Goal: Navigation & Orientation: Find specific page/section

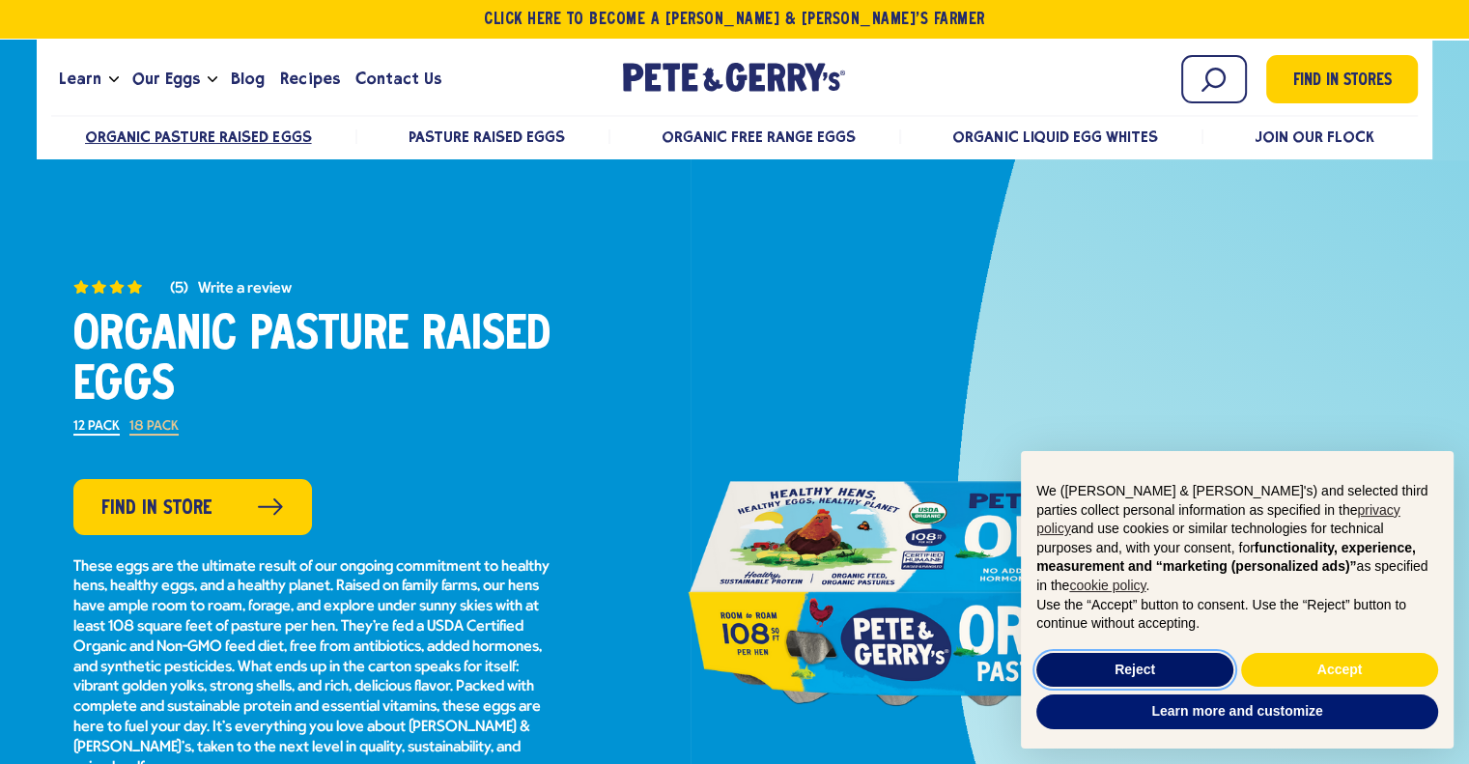
click at [1144, 675] on button "Reject" at bounding box center [1134, 670] width 197 height 35
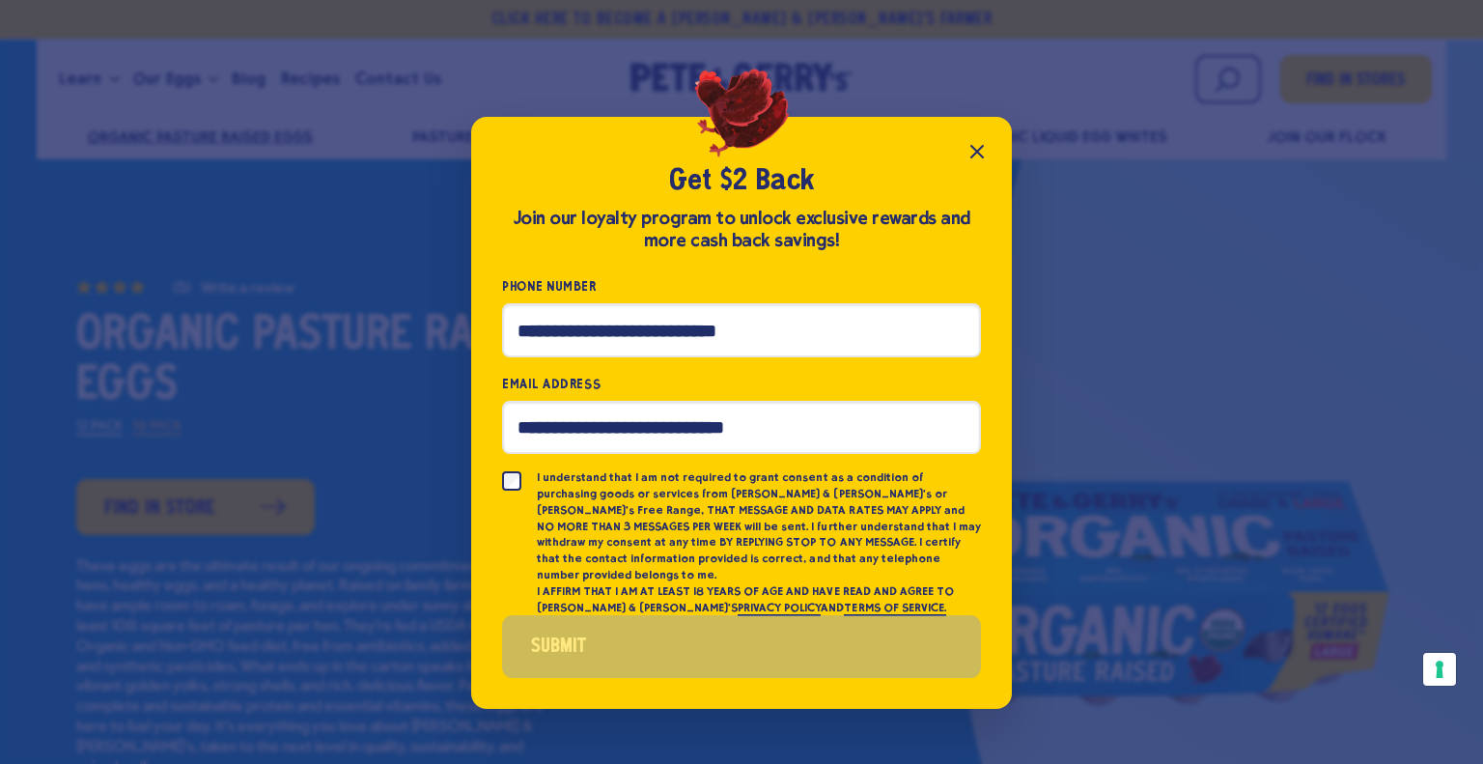
click at [970, 157] on icon "Close popup" at bounding box center [977, 151] width 23 height 23
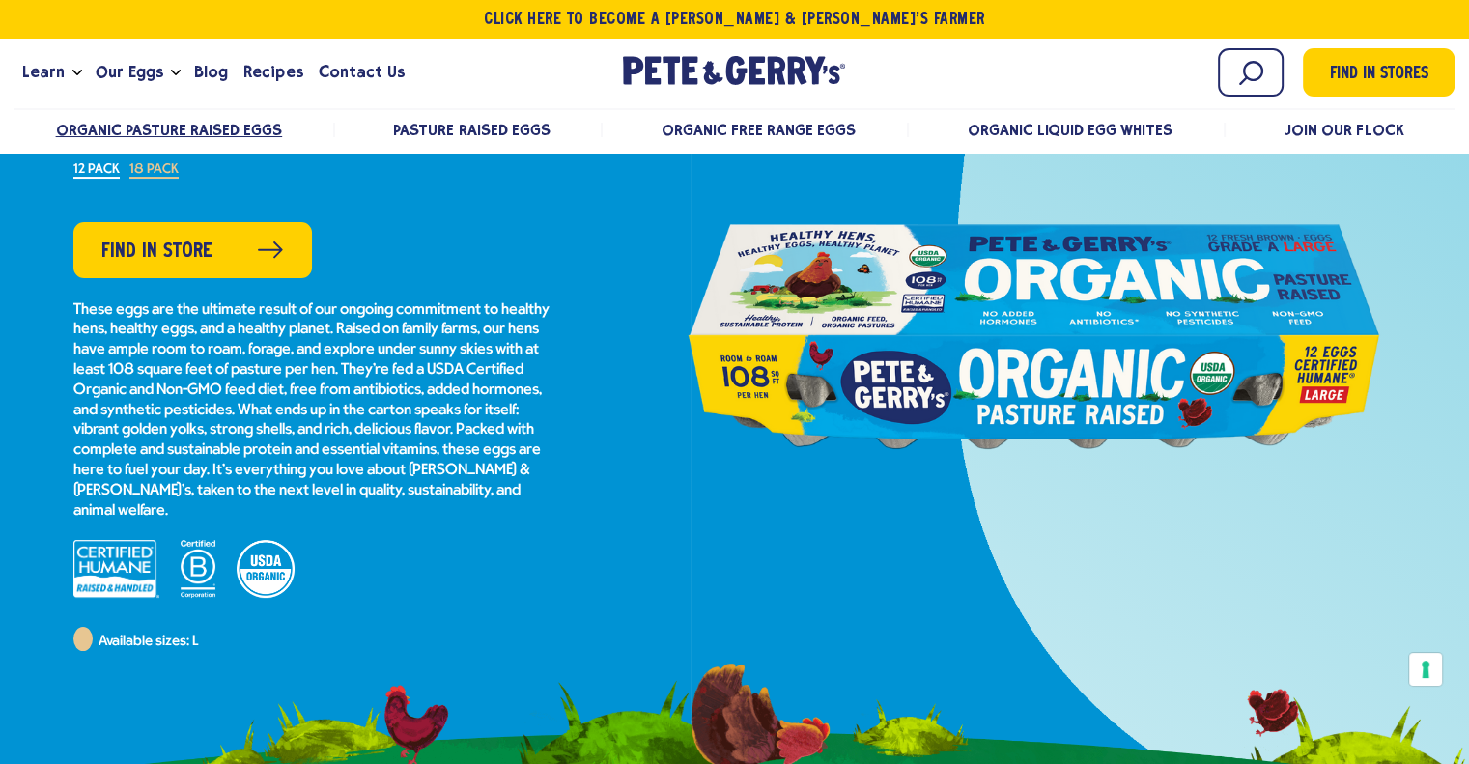
scroll to position [290, 0]
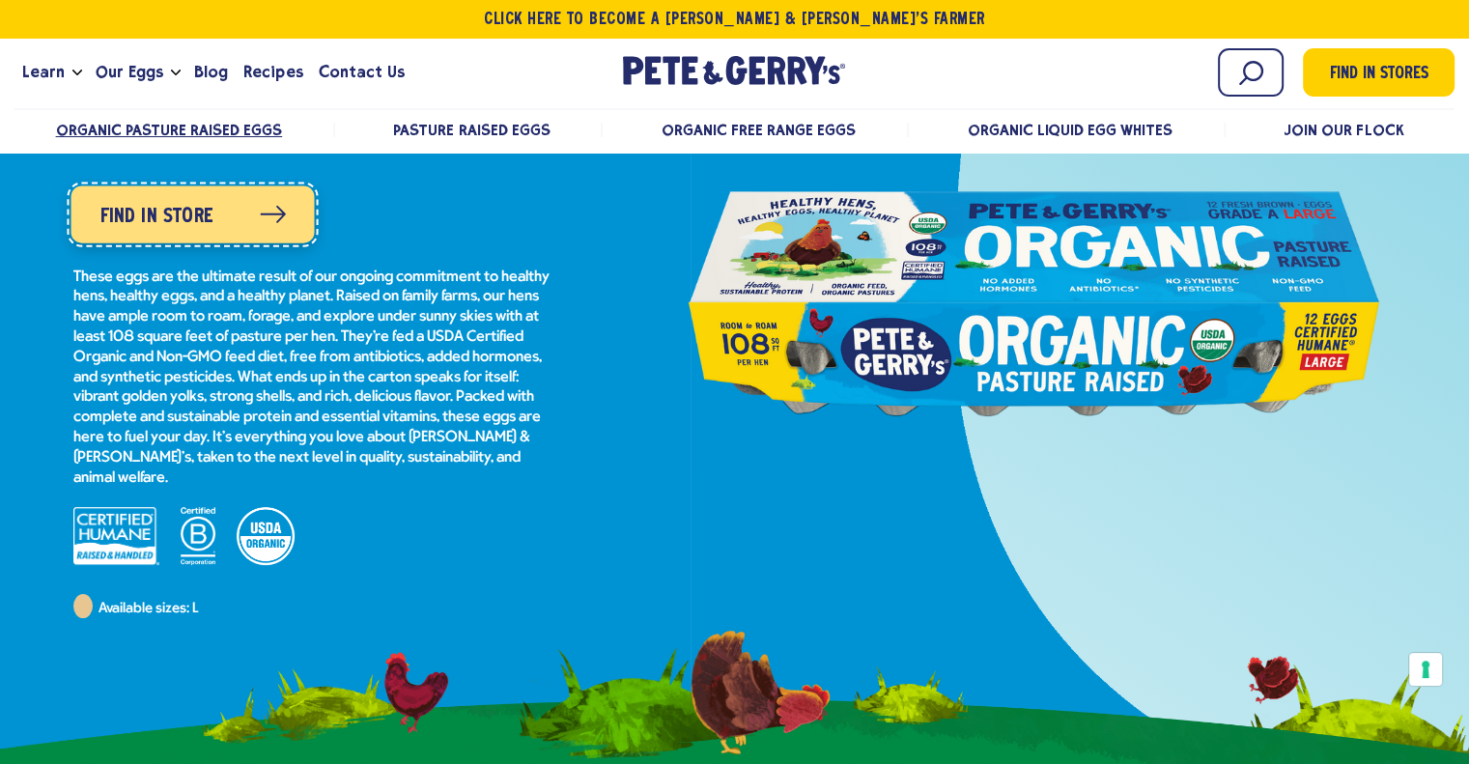
click at [177, 201] on span "Find in Store" at bounding box center [155, 216] width 113 height 31
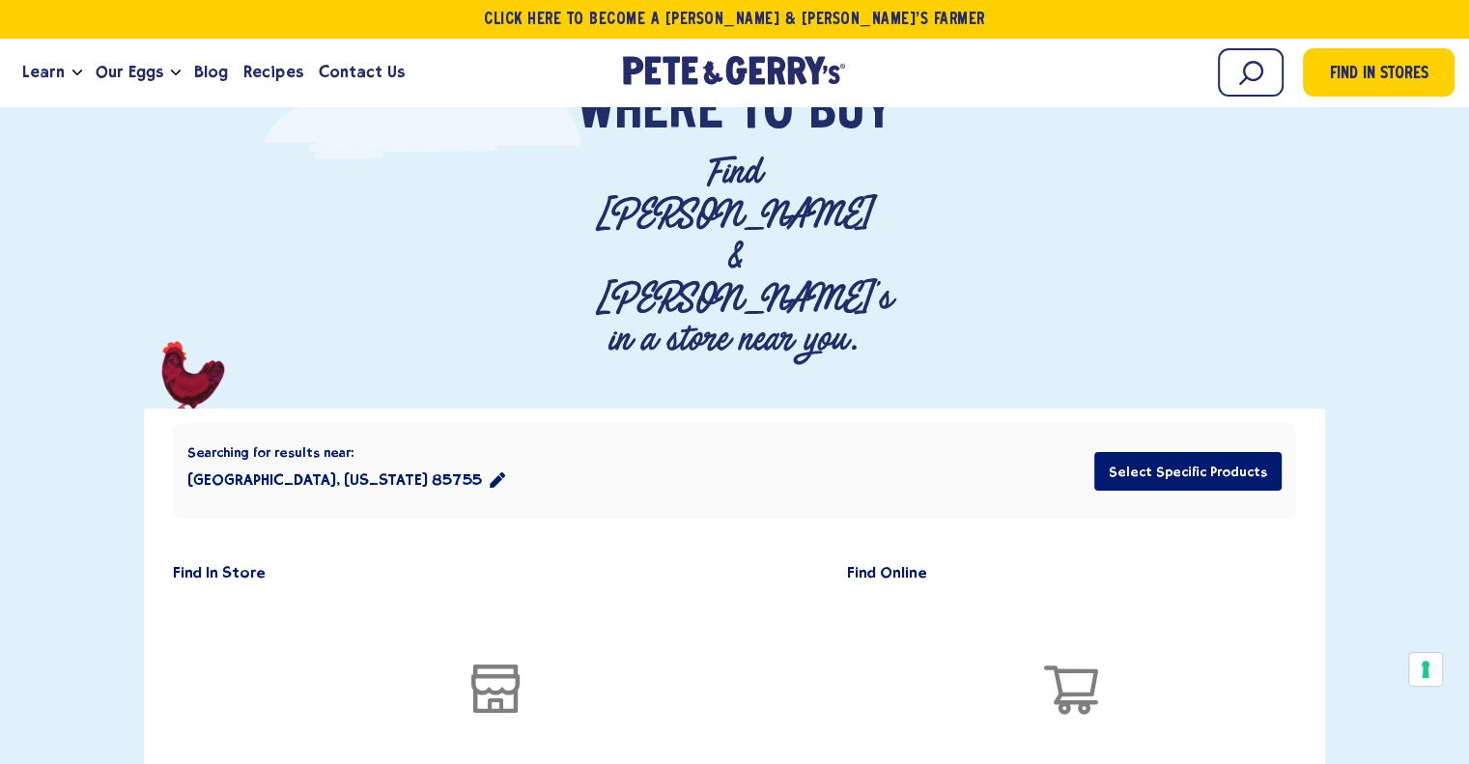
scroll to position [290, 0]
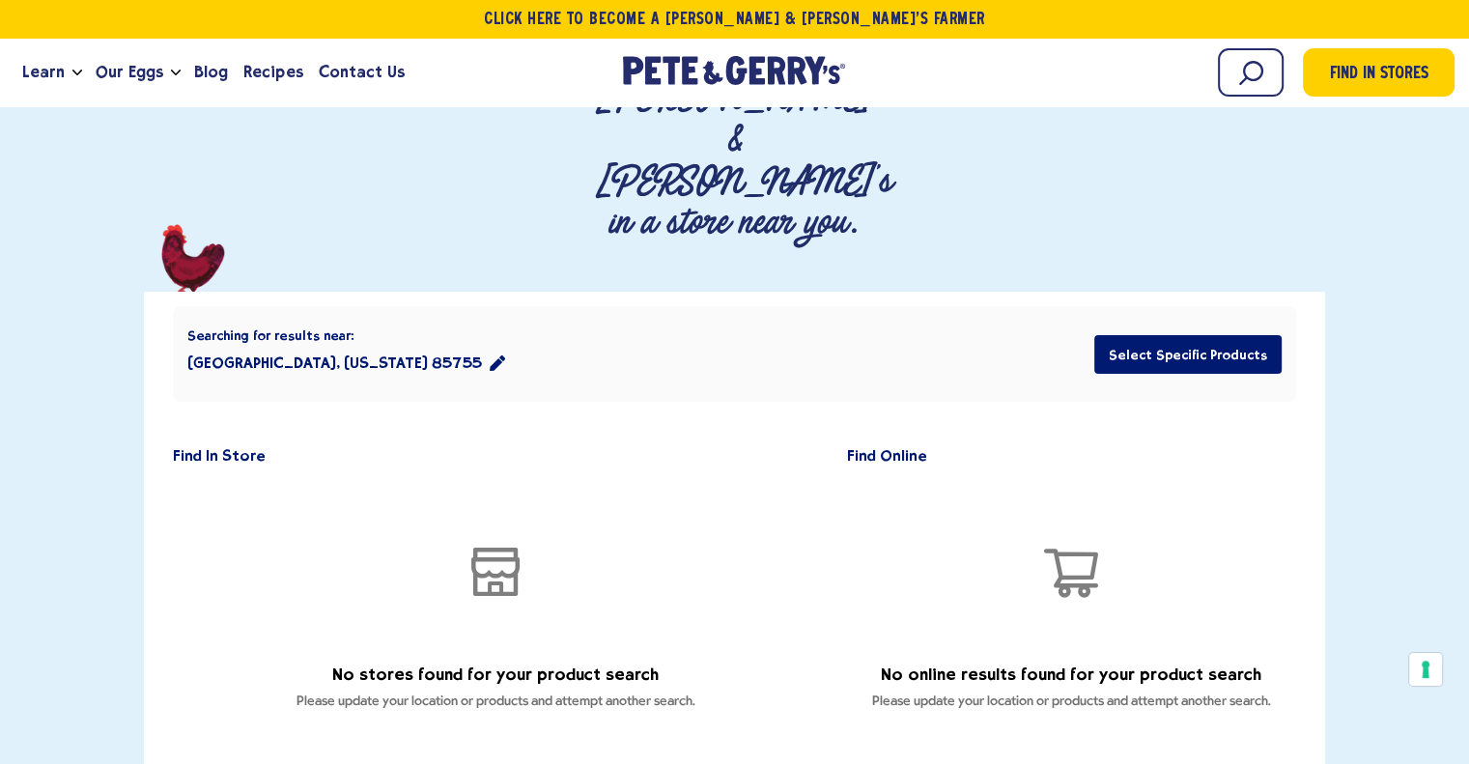
click at [375, 306] on div "Searching for results near: Tucson, Arizona 85755 Select Specific Products" at bounding box center [734, 354] width 1122 height 96
click at [490, 355] on icon "location filter" at bounding box center [497, 362] width 15 height 15
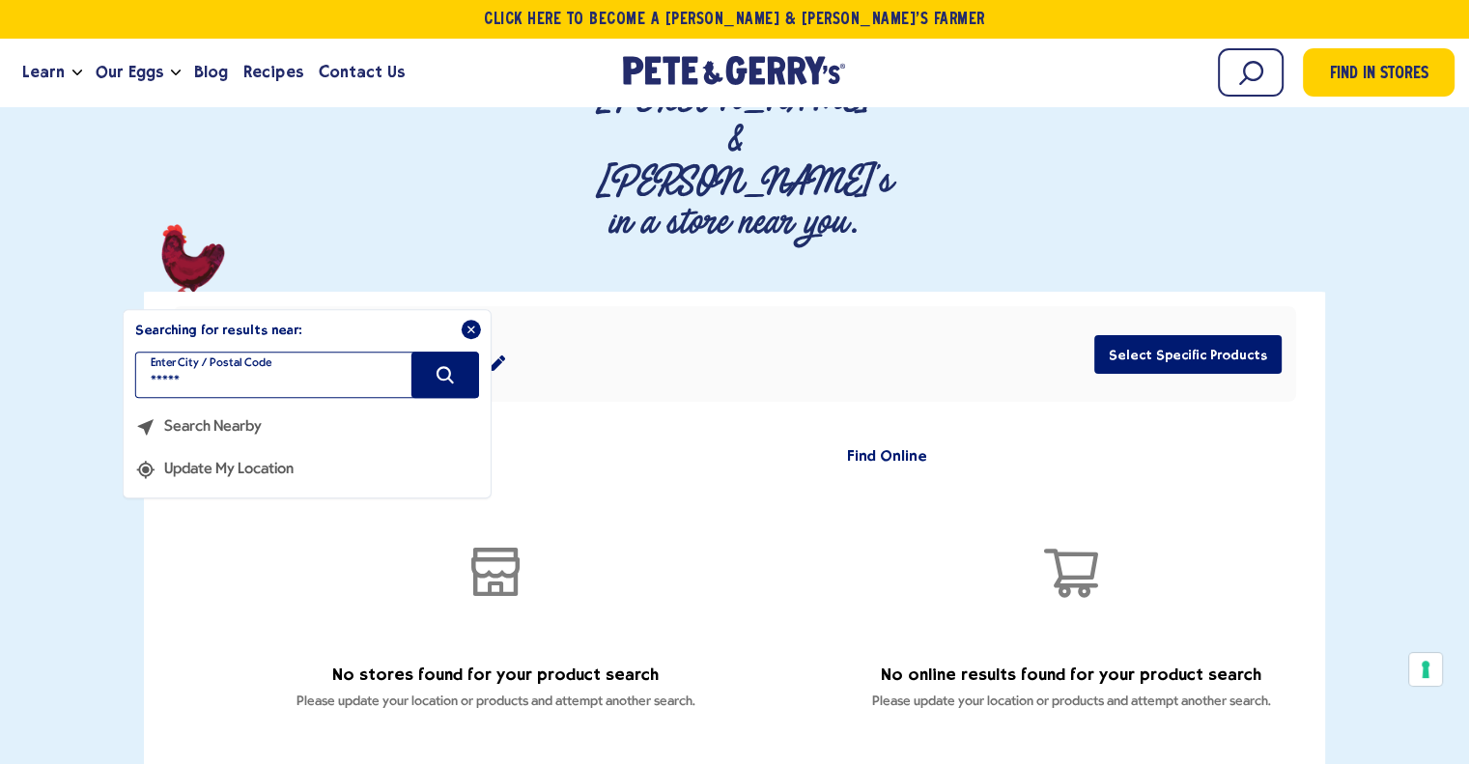
click at [208, 351] on input "*****" at bounding box center [307, 374] width 344 height 46
type input "*****"
click at [429, 351] on button "Search" at bounding box center [445, 374] width 68 height 46
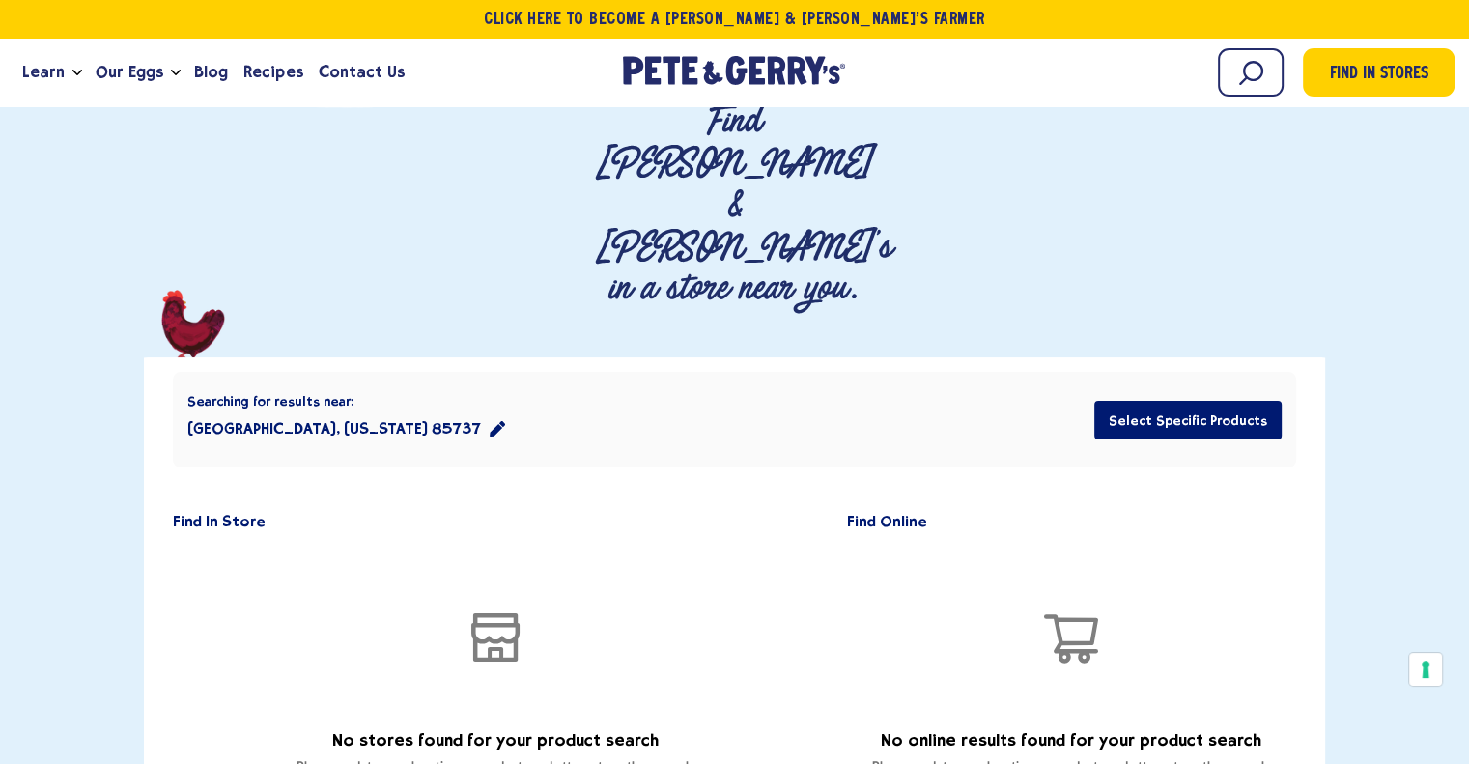
scroll to position [0, 0]
